Goal: Information Seeking & Learning: Check status

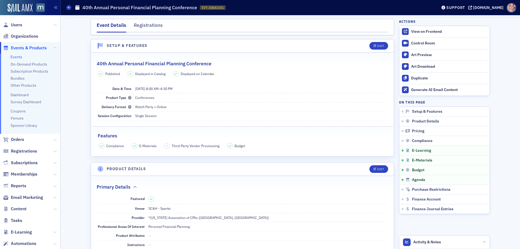
scroll to position [777, 0]
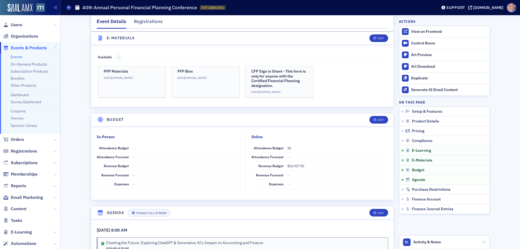
click at [16, 56] on link "Events" at bounding box center [17, 56] width 12 height 5
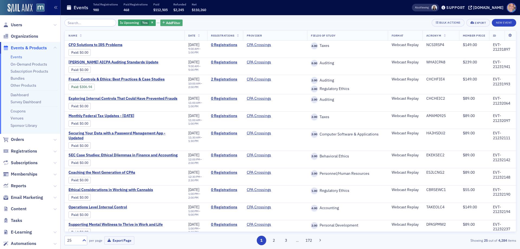
click at [166, 24] on span "Add Filter" at bounding box center [173, 22] width 14 height 5
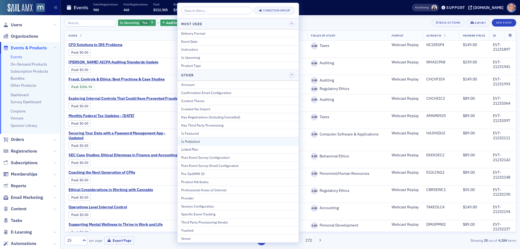
click at [202, 141] on div "Is Published" at bounding box center [238, 141] width 114 height 5
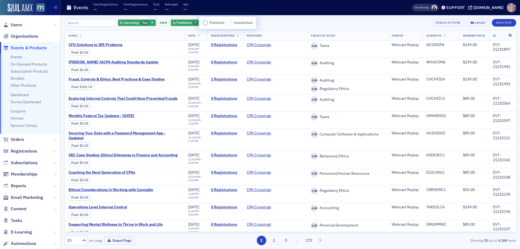
click at [205, 23] on input "Published" at bounding box center [205, 22] width 5 height 5
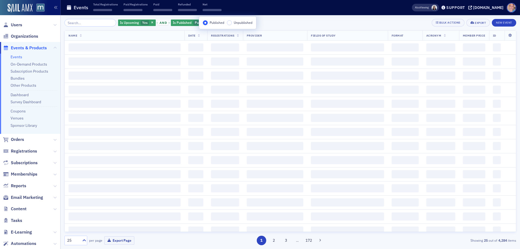
click at [279, 26] on div "Is Upcoming Yes and Is Published Published Add Filter Bulk Actions Export New E…" at bounding box center [289, 23] width 451 height 8
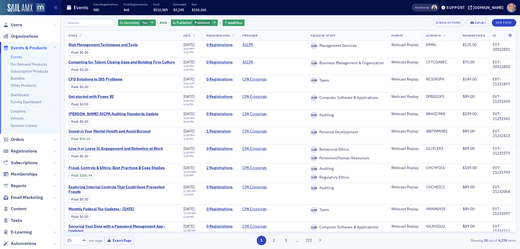
click at [17, 56] on link "Events" at bounding box center [17, 56] width 12 height 5
click at [141, 21] on span "Yes" at bounding box center [145, 22] width 8 height 5
drag, startPoint x: 170, startPoint y: 24, endPoint x: 248, endPoint y: 25, distance: 78.2
click at [170, 24] on input "No" at bounding box center [170, 22] width 5 height 5
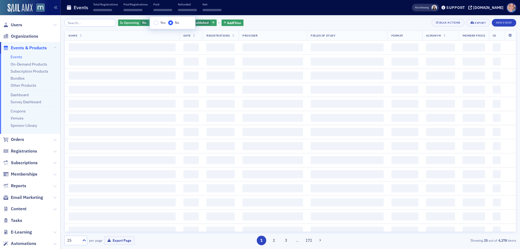
click at [256, 23] on div "Is Upcoming No and Is Published Published Add Filter Bulk Actions Export New Ev…" at bounding box center [289, 23] width 451 height 8
click at [228, 23] on span "Add Filter" at bounding box center [234, 22] width 14 height 5
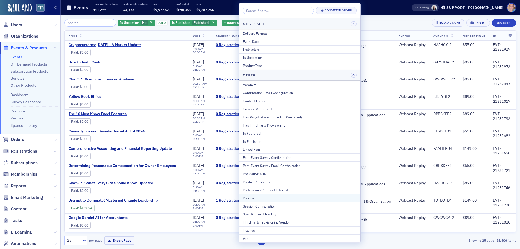
click at [259, 196] on div "Provider" at bounding box center [300, 197] width 114 height 5
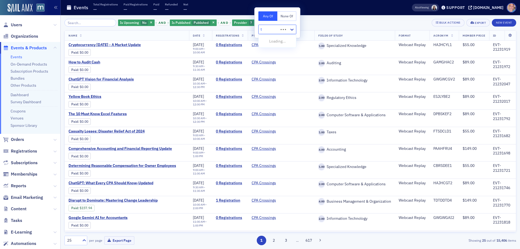
type input "tb"
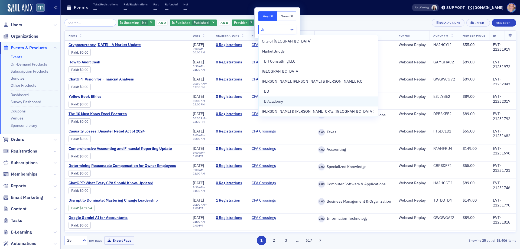
click at [281, 101] on span "TB Academy" at bounding box center [272, 102] width 21 height 6
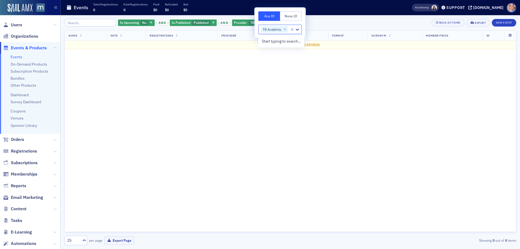
click at [375, 19] on div "Is Upcoming No and Is Published Published and Provider TB Academy Add Filter Bu…" at bounding box center [289, 132] width 451 height 234
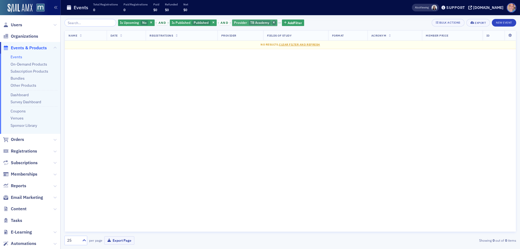
click at [271, 23] on span "button" at bounding box center [273, 22] width 5 height 5
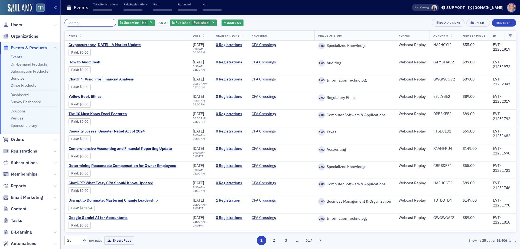
click at [77, 24] on input "search" at bounding box center [90, 23] width 52 height 8
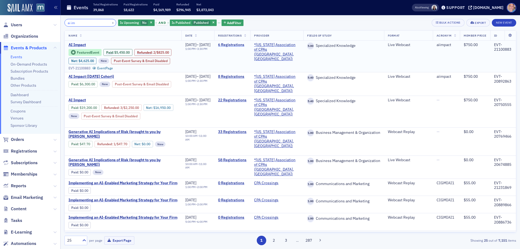
type input "ai im"
click at [240, 45] on link "6 Registrations" at bounding box center [232, 44] width 28 height 5
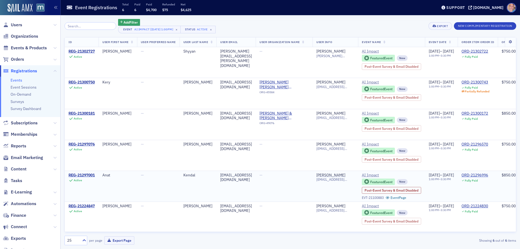
scroll to position [5, 0]
